Goal: Task Accomplishment & Management: Manage account settings

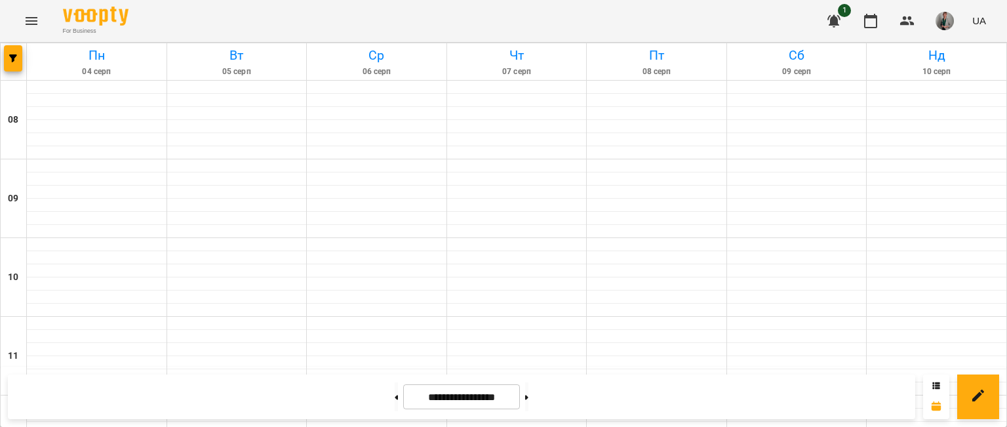
scroll to position [524, 0]
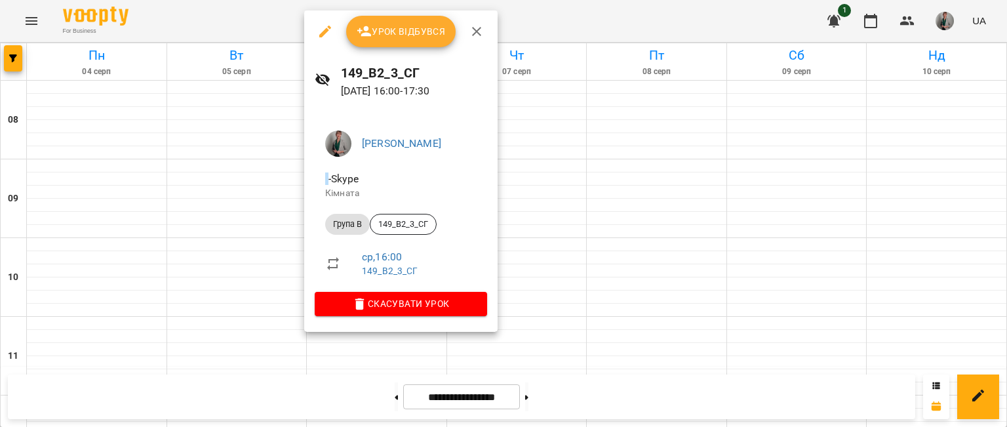
click at [431, 40] on button "Урок відбувся" at bounding box center [401, 31] width 110 height 31
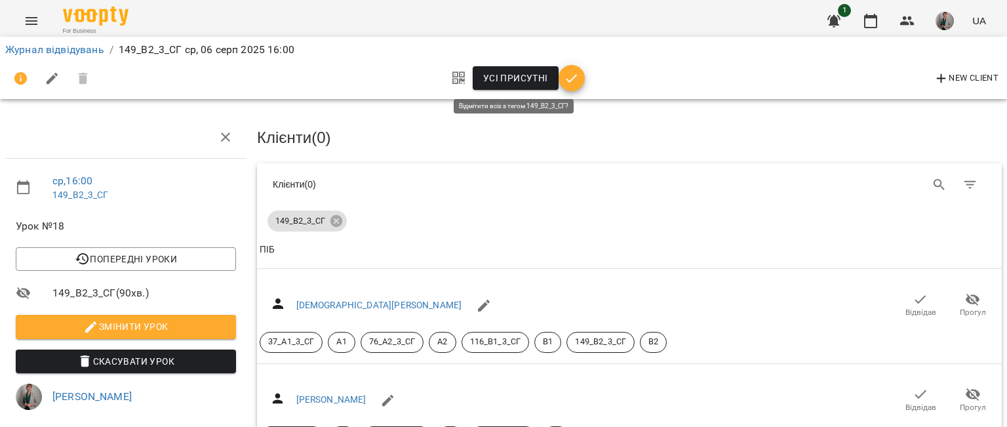
click at [537, 85] on span "Усі присутні" at bounding box center [515, 78] width 65 height 16
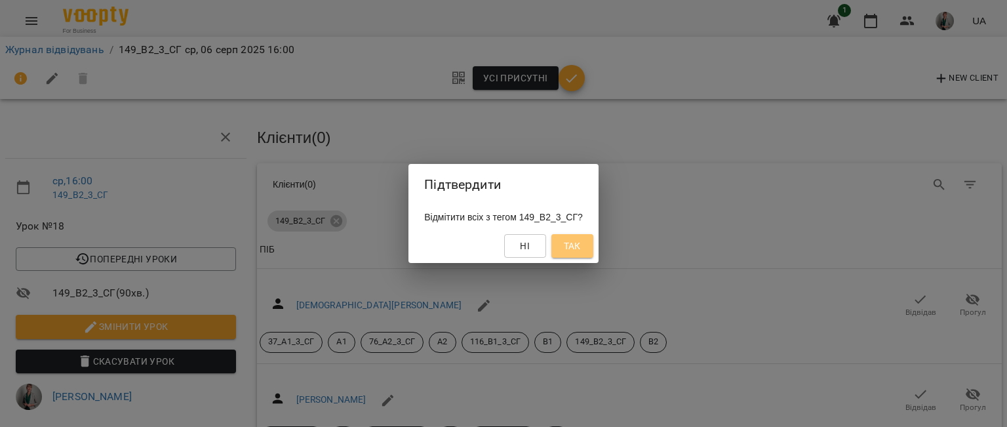
click at [564, 246] on button "Так" at bounding box center [572, 246] width 42 height 24
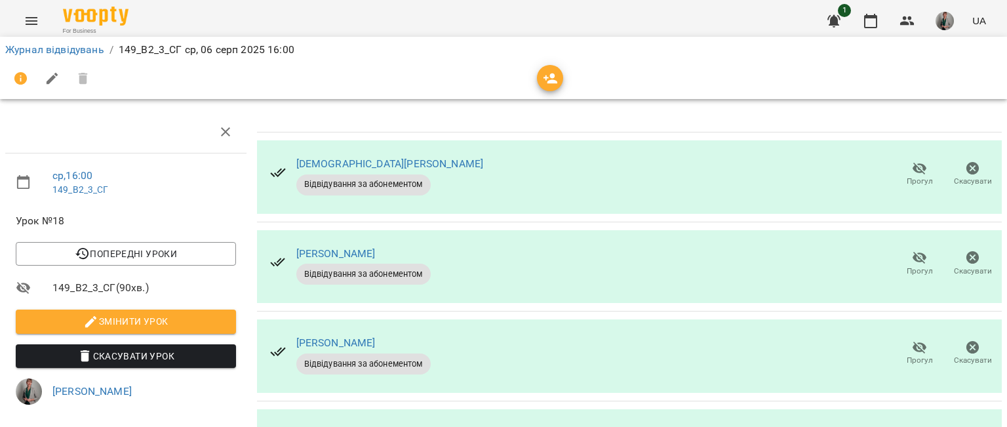
scroll to position [425, 0]
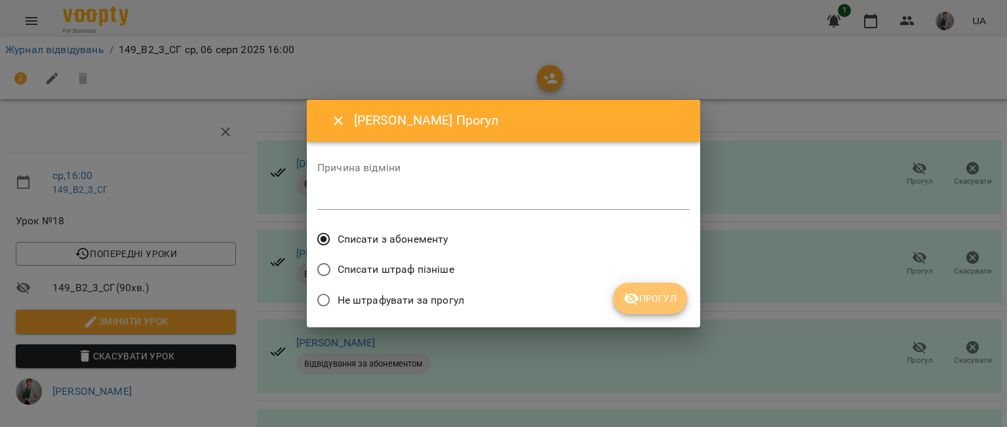
click at [661, 305] on span "Прогул" at bounding box center [649, 298] width 53 height 16
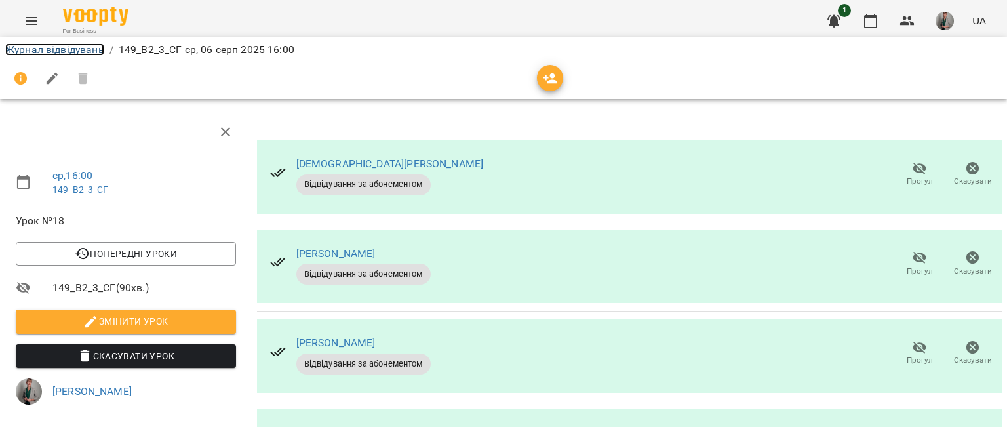
click at [84, 52] on link "Журнал відвідувань" at bounding box center [54, 49] width 99 height 12
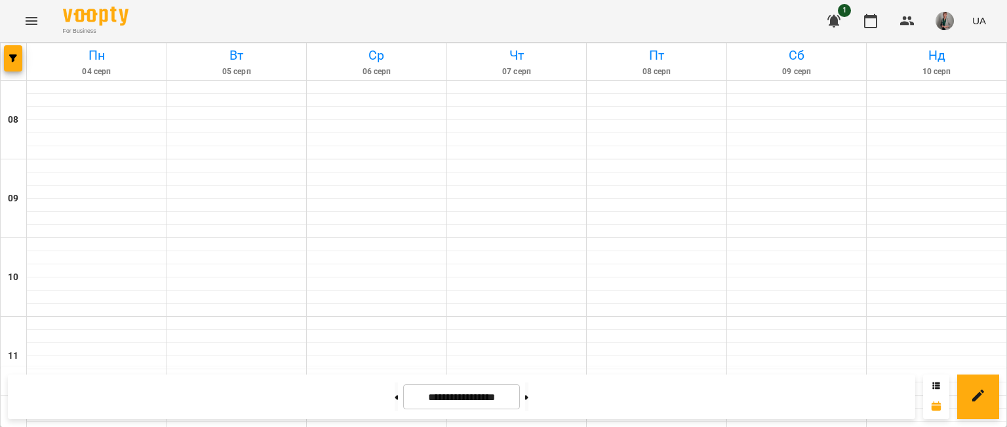
scroll to position [484, 0]
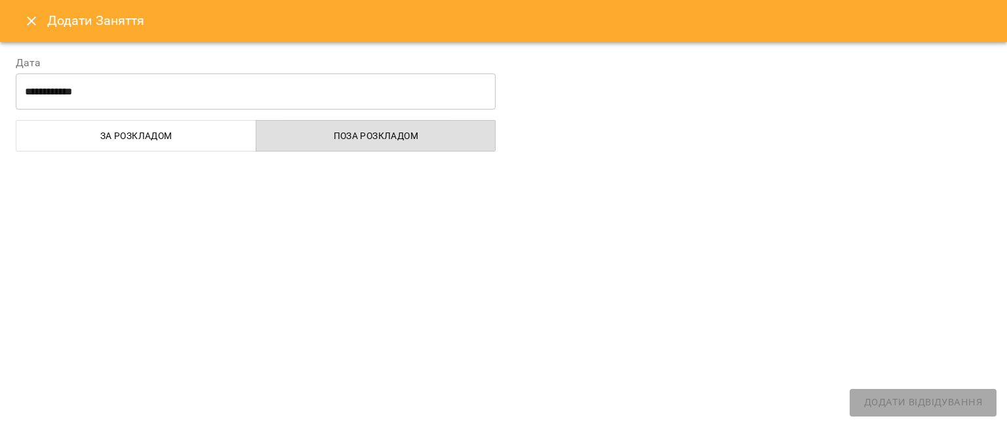
select select "**********"
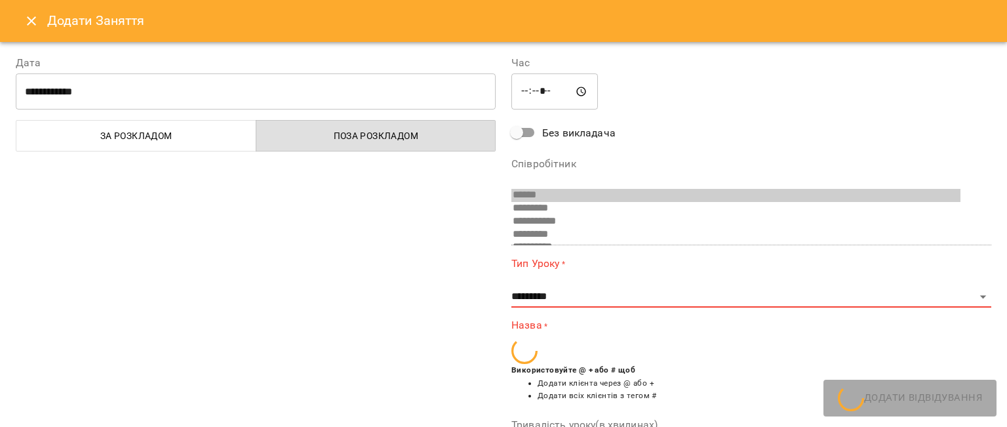
scroll to position [321, 0]
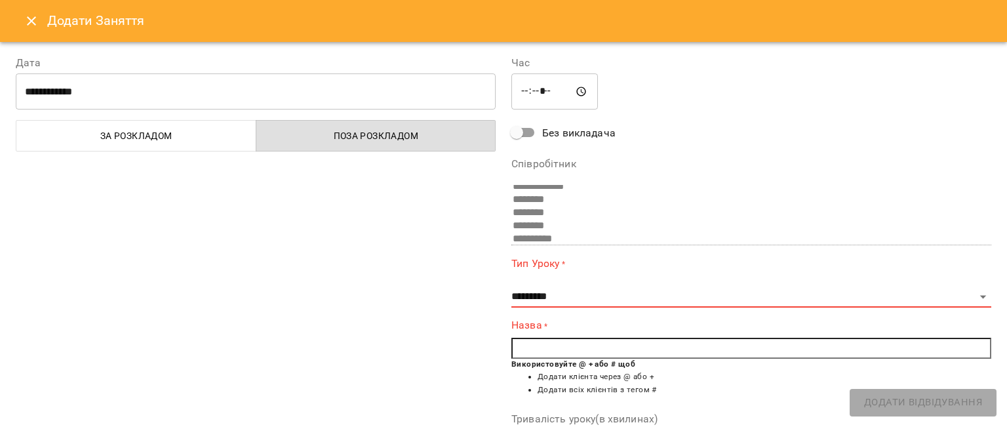
click at [30, 22] on icon "Close" at bounding box center [31, 20] width 9 height 9
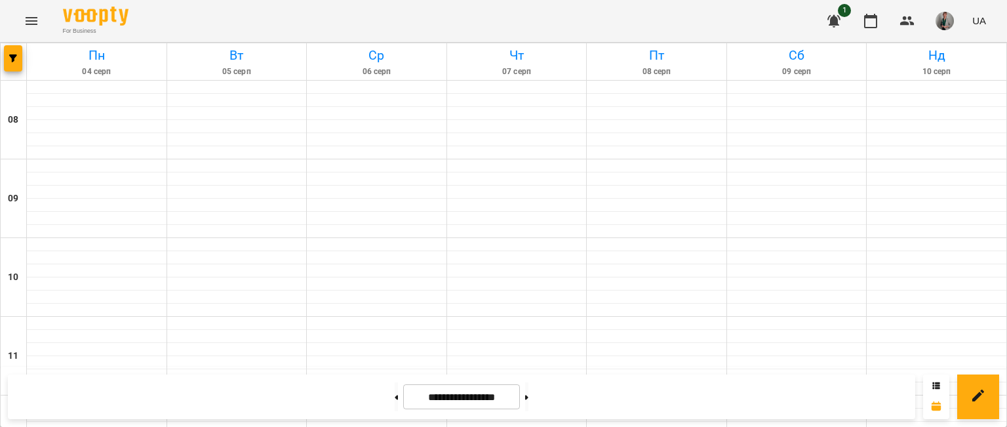
select select "**********"
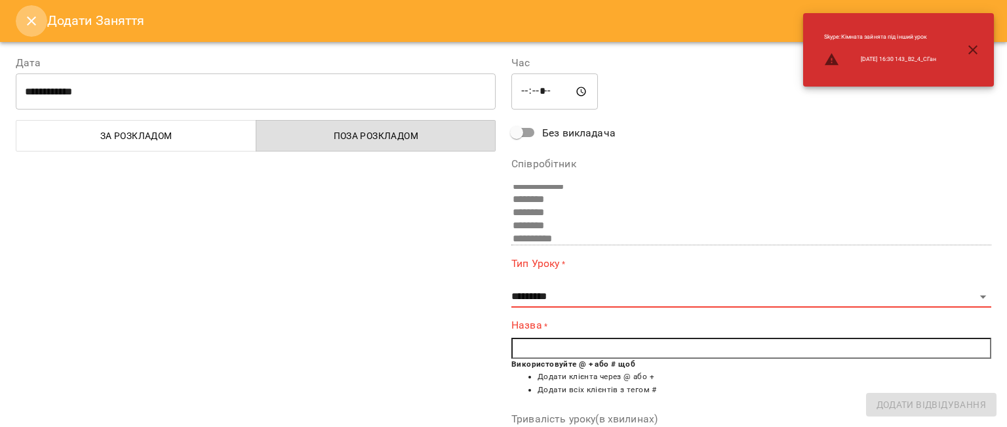
click at [31, 23] on icon "Close" at bounding box center [32, 21] width 16 height 16
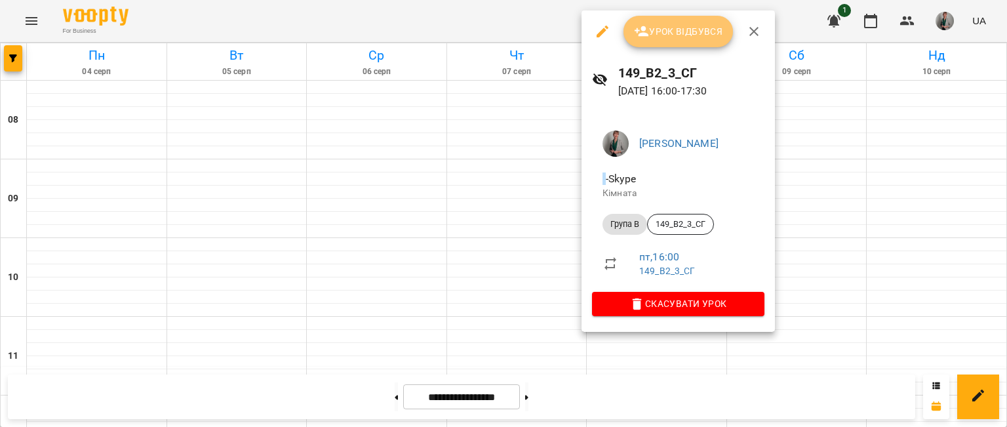
click at [684, 37] on span "Урок відбувся" at bounding box center [678, 32] width 89 height 16
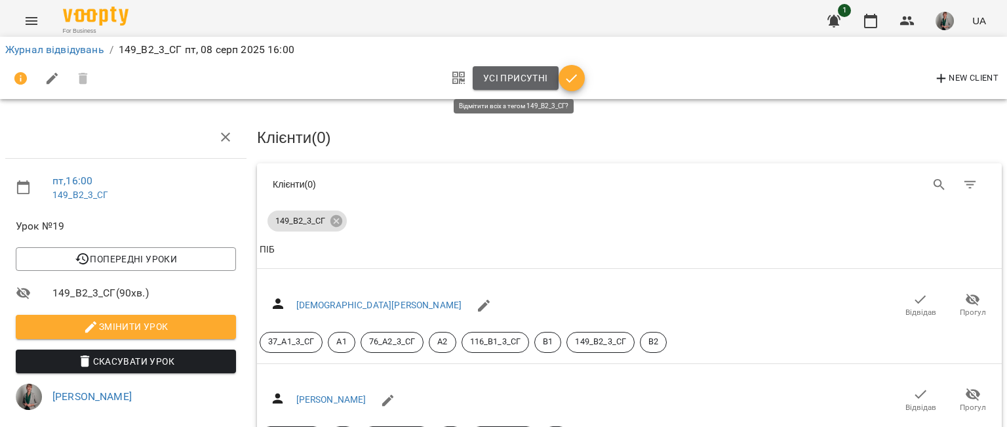
click at [537, 86] on span "Усі присутні" at bounding box center [515, 78] width 65 height 16
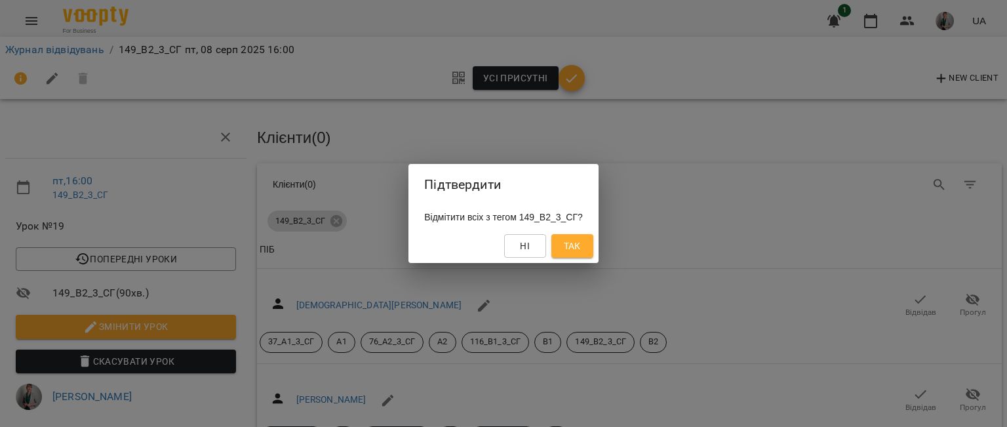
click at [505, 146] on div "Підтвердити Відмітити всіх з тегом 149_В2_3_СГ? Ні Так" at bounding box center [503, 213] width 1007 height 427
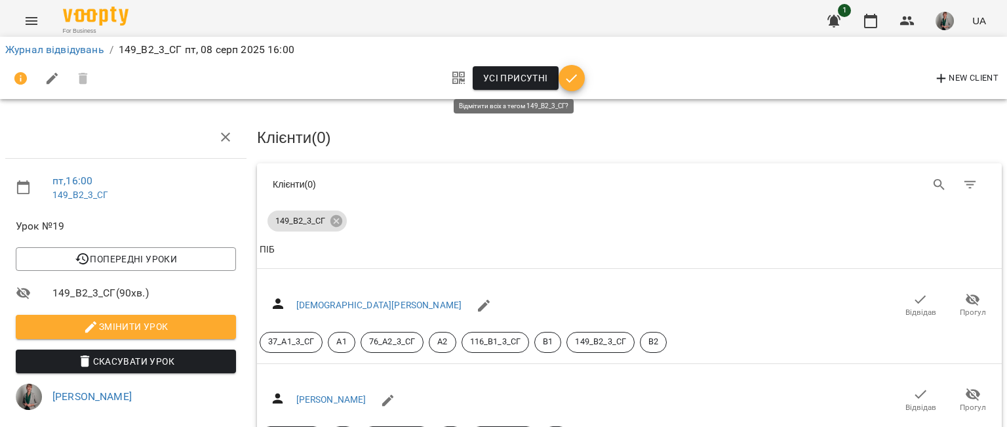
click at [533, 87] on button "Усі присутні" at bounding box center [516, 78] width 86 height 24
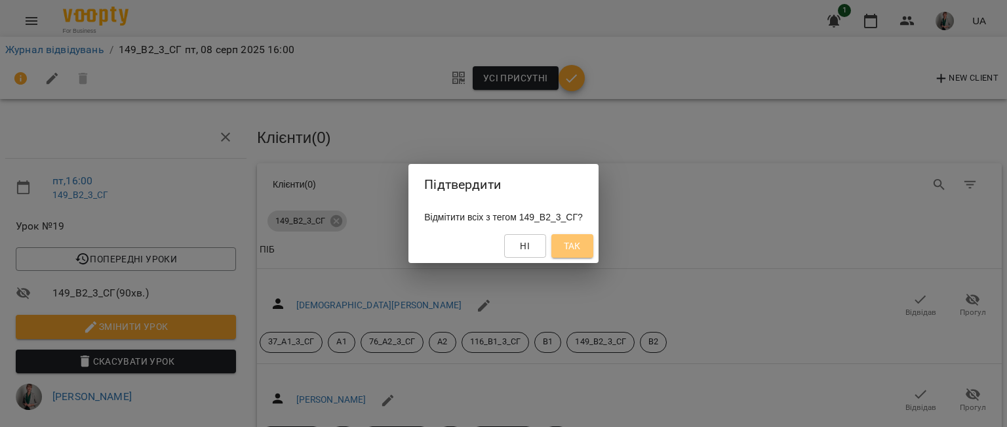
click at [579, 239] on span "Так" at bounding box center [572, 246] width 17 height 16
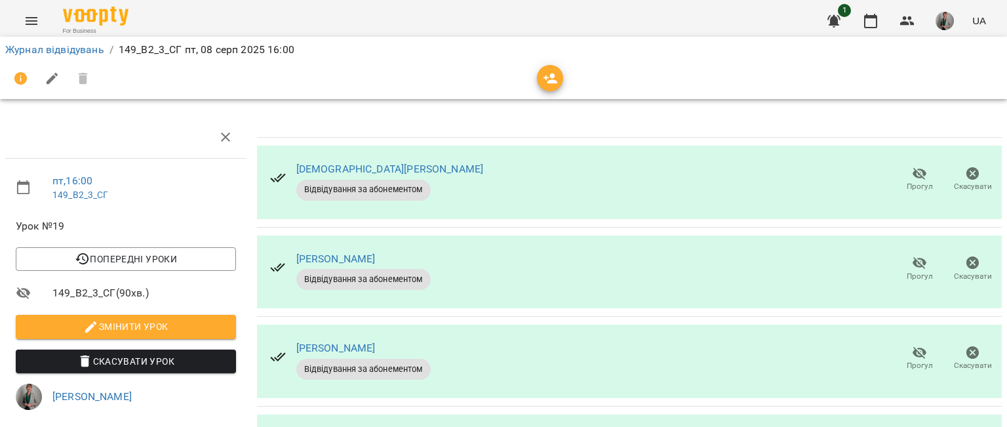
drag, startPoint x: 579, startPoint y: 239, endPoint x: 597, endPoint y: 251, distance: 21.6
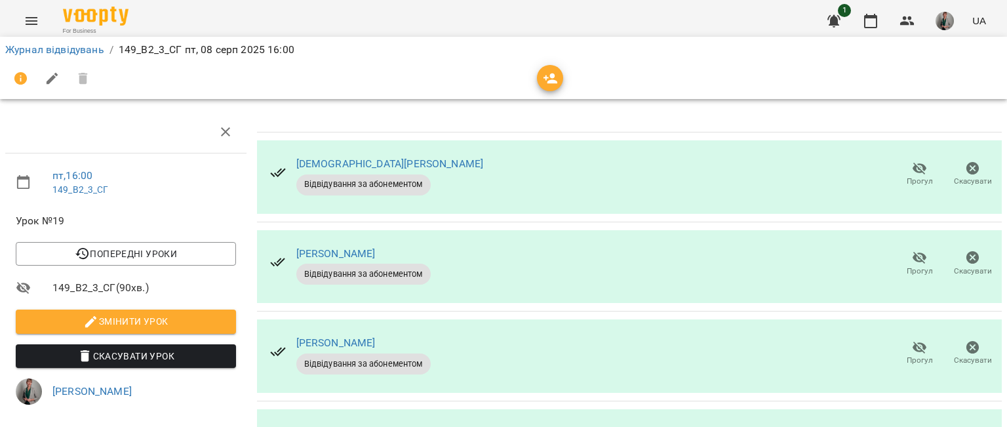
scroll to position [343, 0]
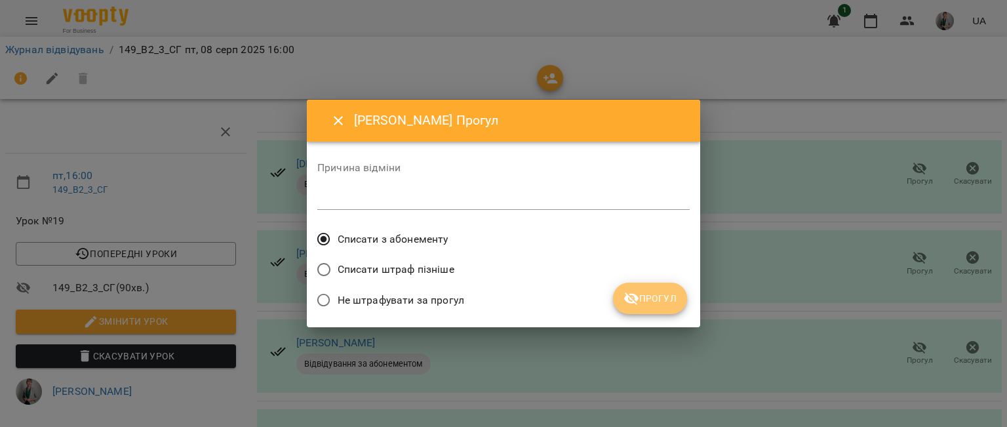
click at [636, 293] on icon "submit" at bounding box center [631, 298] width 16 height 16
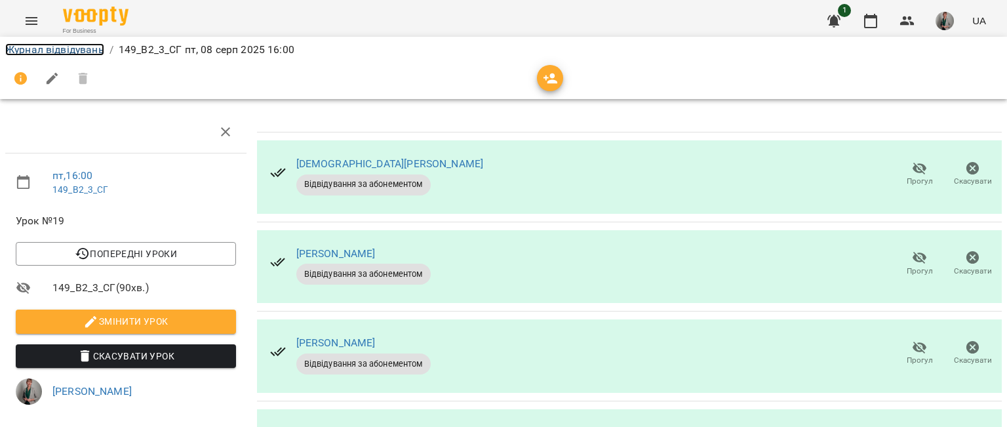
click at [40, 47] on link "Журнал відвідувань" at bounding box center [54, 49] width 99 height 12
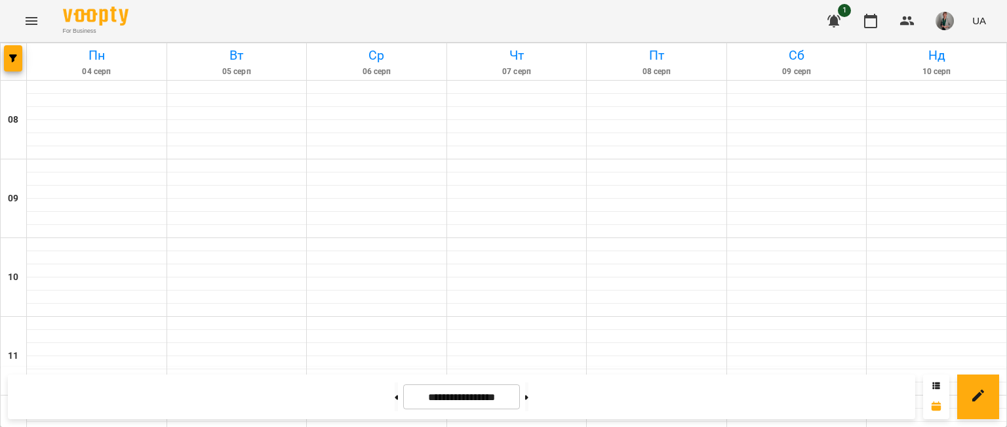
scroll to position [813, 0]
click at [528, 391] on button at bounding box center [526, 396] width 3 height 29
type input "**********"
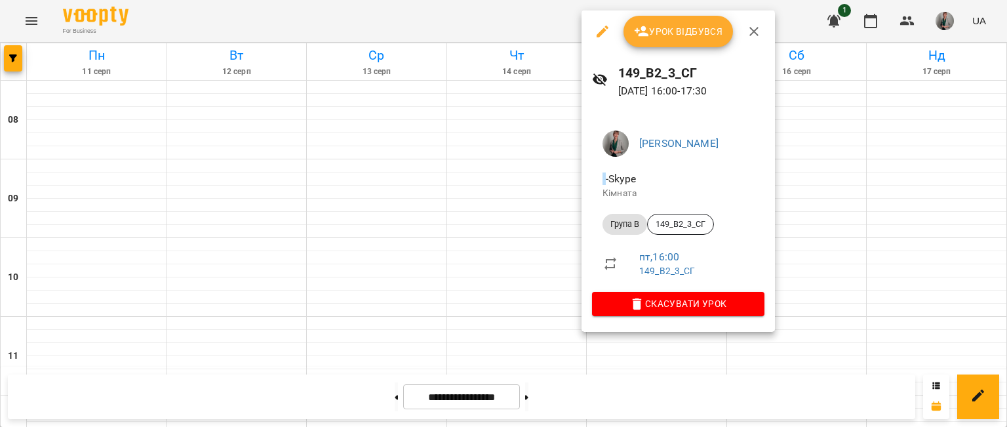
click at [235, 285] on div at bounding box center [503, 213] width 1007 height 427
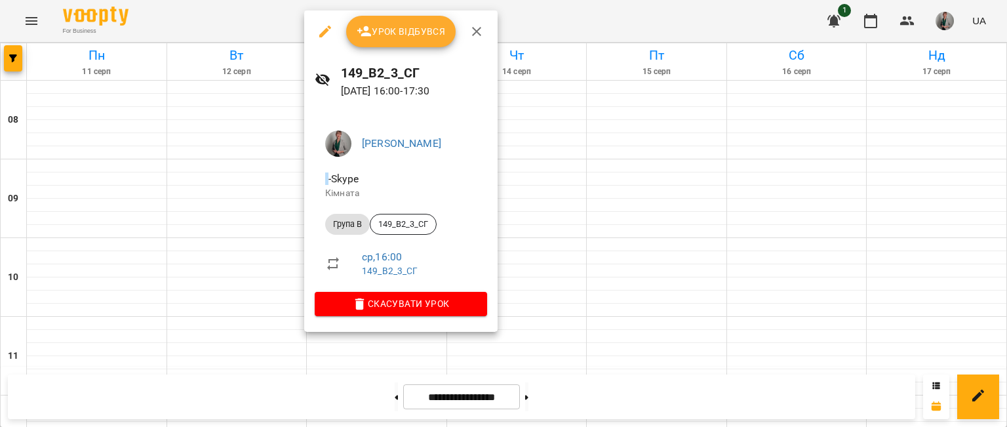
click at [254, 287] on div at bounding box center [503, 213] width 1007 height 427
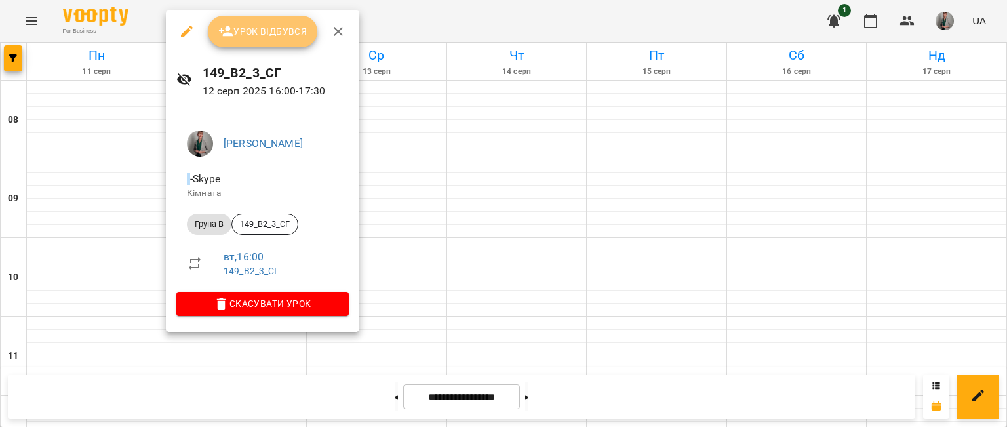
click at [283, 33] on span "Урок відбувся" at bounding box center [262, 32] width 89 height 16
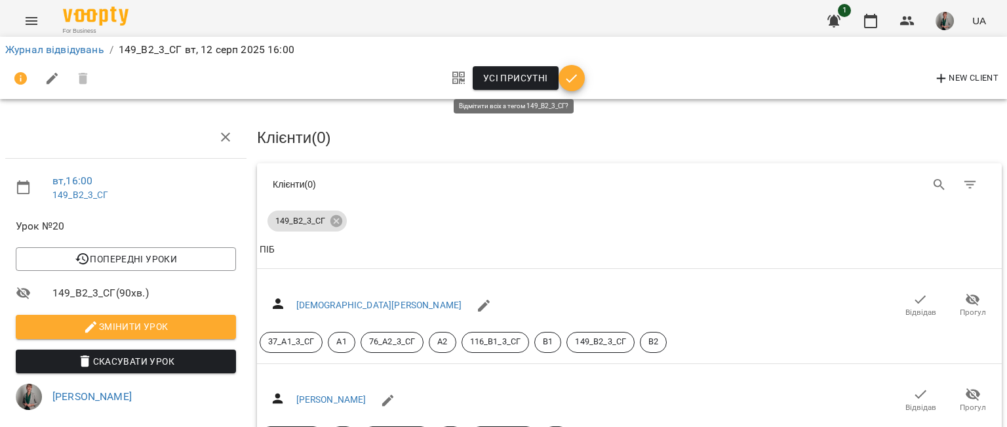
click at [522, 83] on span "Усі присутні" at bounding box center [515, 78] width 65 height 16
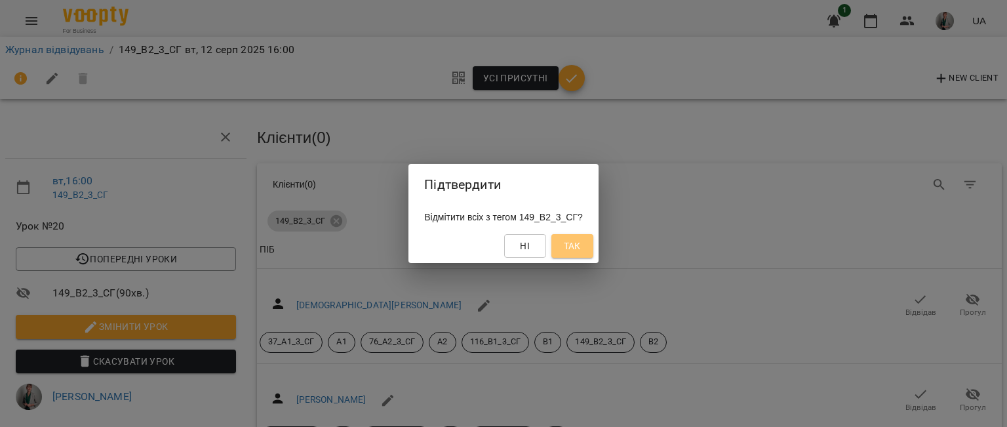
click at [581, 241] on span "Так" at bounding box center [572, 246] width 17 height 16
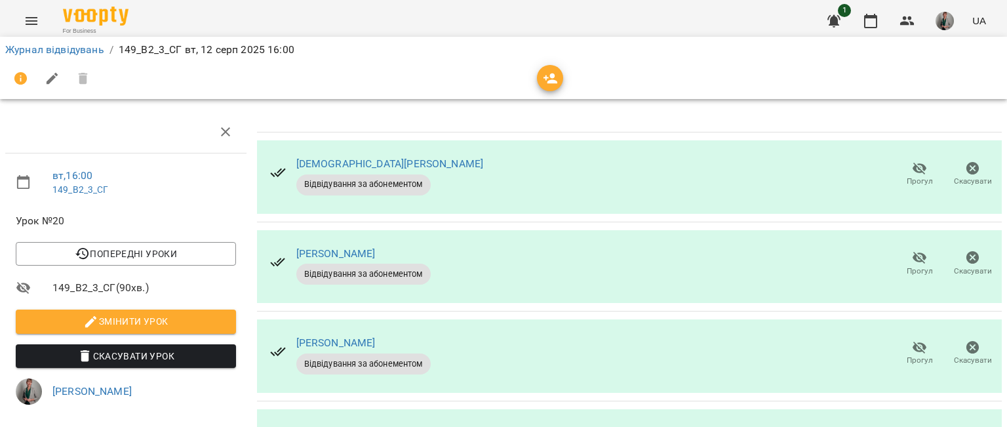
scroll to position [289, 0]
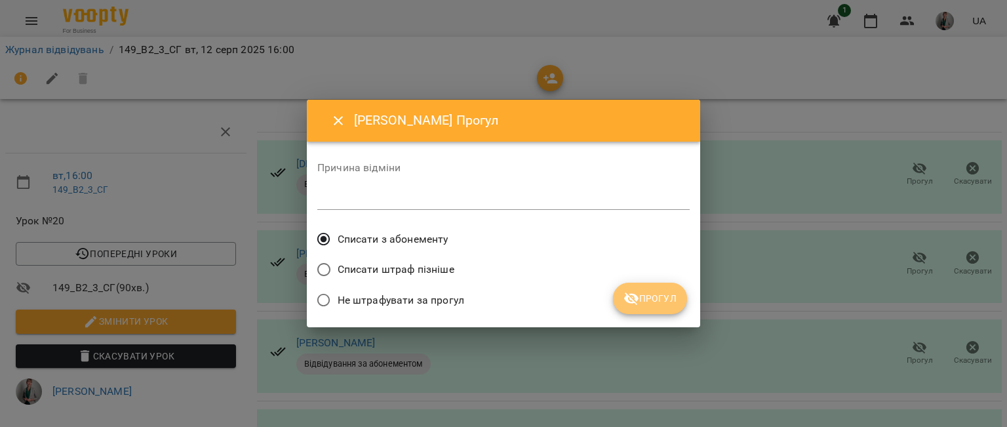
click at [667, 294] on span "Прогул" at bounding box center [649, 298] width 53 height 16
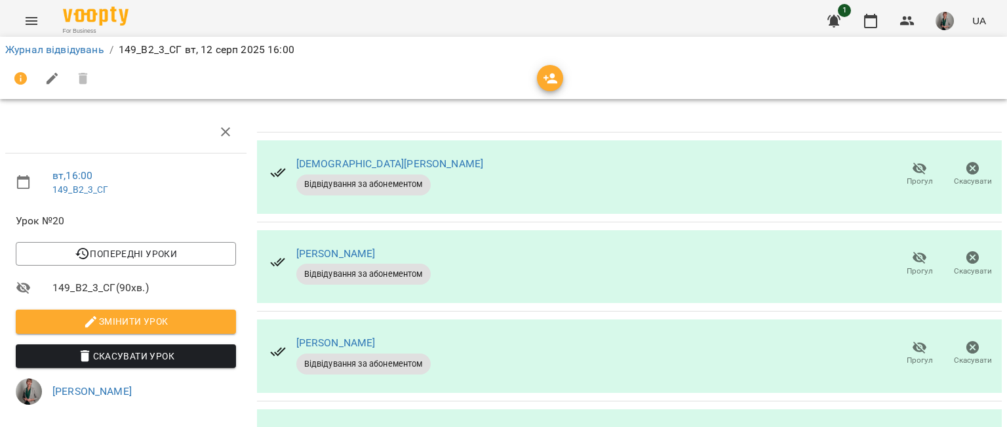
scroll to position [446, 0]
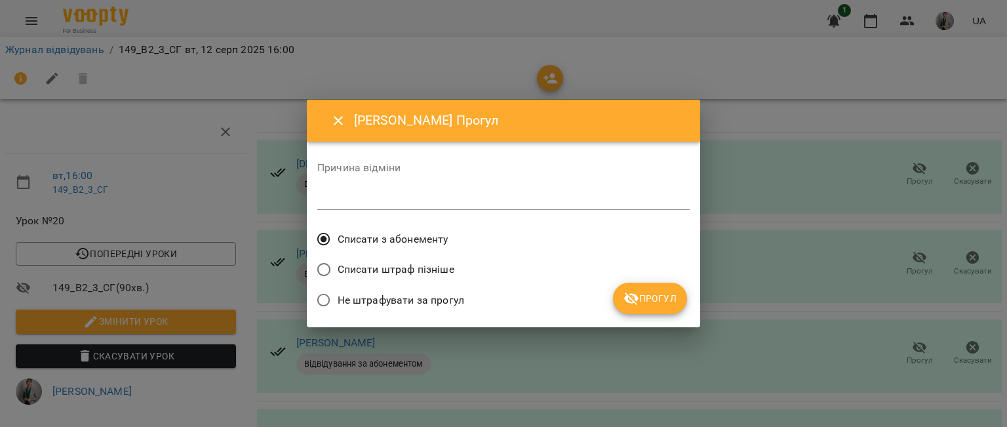
click at [663, 304] on span "Прогул" at bounding box center [649, 298] width 53 height 16
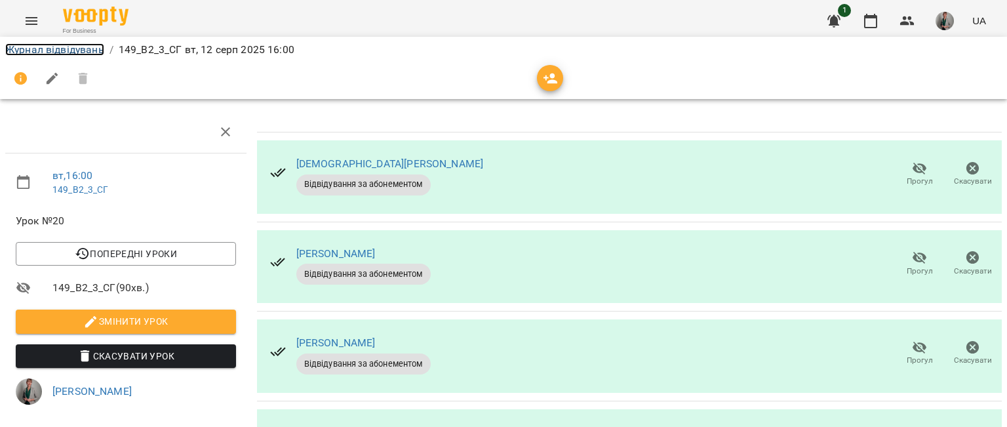
click at [58, 50] on link "Журнал відвідувань" at bounding box center [54, 49] width 99 height 12
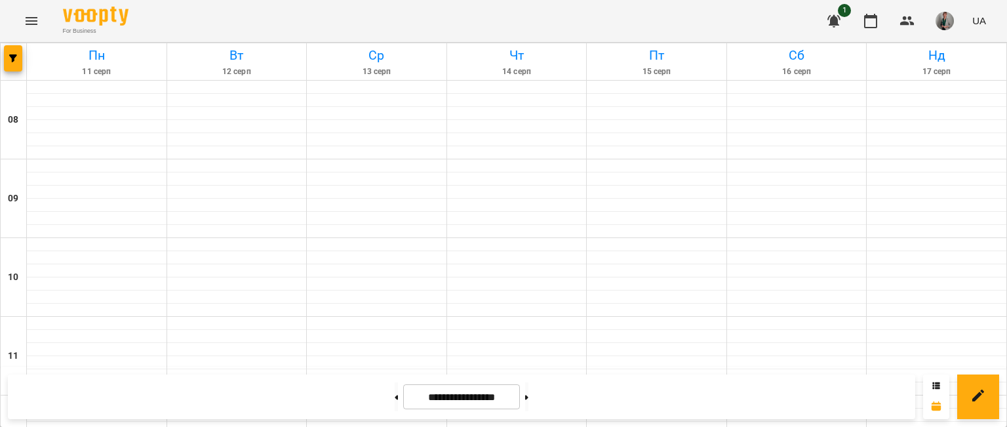
scroll to position [515, 0]
